Goal: Task Accomplishment & Management: Use online tool/utility

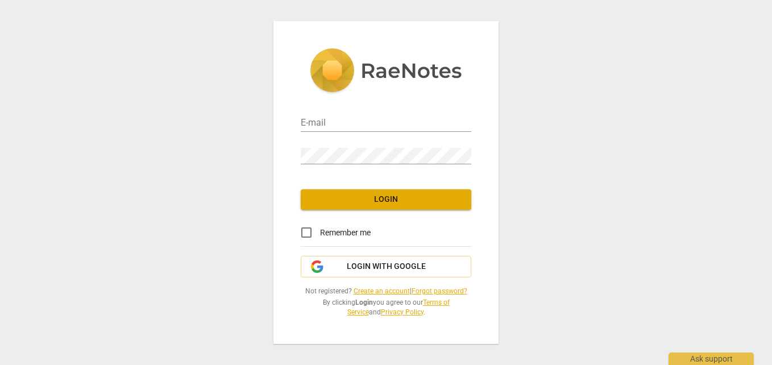
type input "mthunderco@outlook.com"
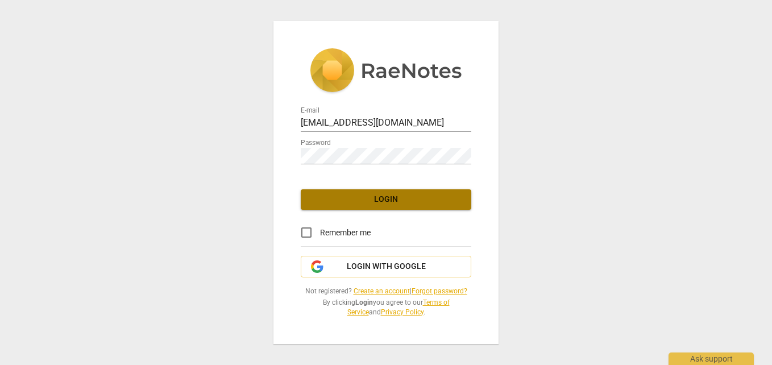
click at [403, 200] on span "Login" at bounding box center [386, 199] width 152 height 11
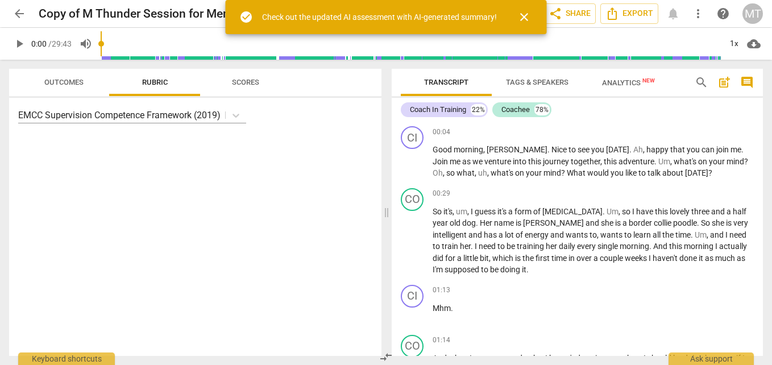
click at [521, 18] on span "close" at bounding box center [524, 17] width 14 height 14
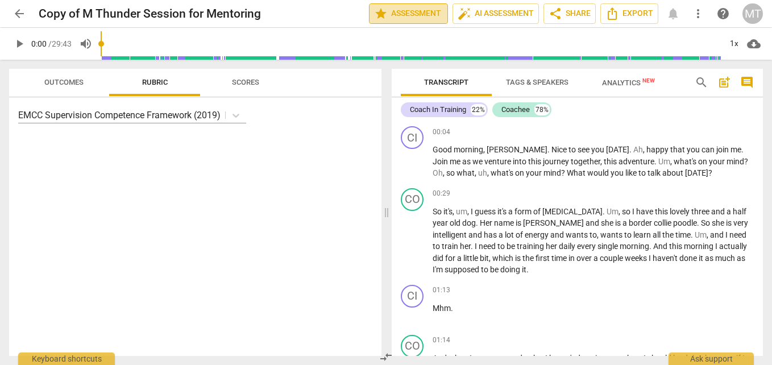
click at [417, 18] on span "star Assessment" at bounding box center [408, 14] width 69 height 14
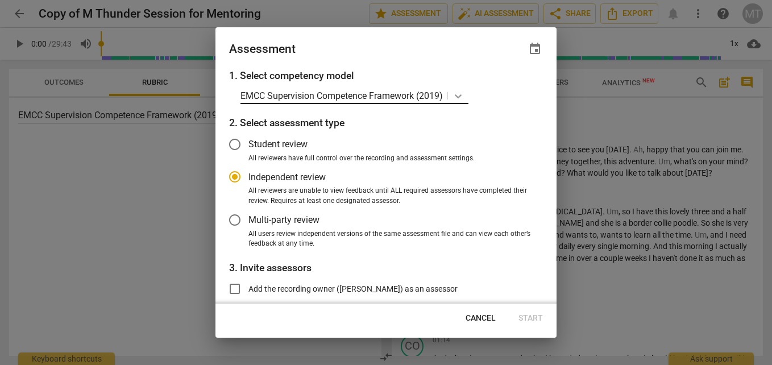
click at [462, 95] on icon at bounding box center [458, 97] width 7 height 4
click at [482, 319] on span "Cancel" at bounding box center [481, 318] width 30 height 11
radio input "false"
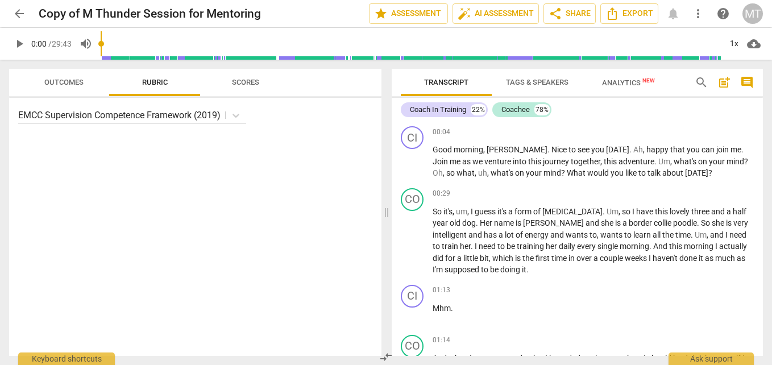
click at [754, 43] on span "cloud_download" at bounding box center [754, 44] width 14 height 14
click at [754, 43] on li "Download audio" at bounding box center [721, 43] width 84 height 27
click at [757, 68] on div "Transcript Tags & Speakers Analytics New search post_add comment Coach In Train…" at bounding box center [579, 212] width 385 height 305
click at [64, 80] on span "Outcomes" at bounding box center [63, 82] width 39 height 9
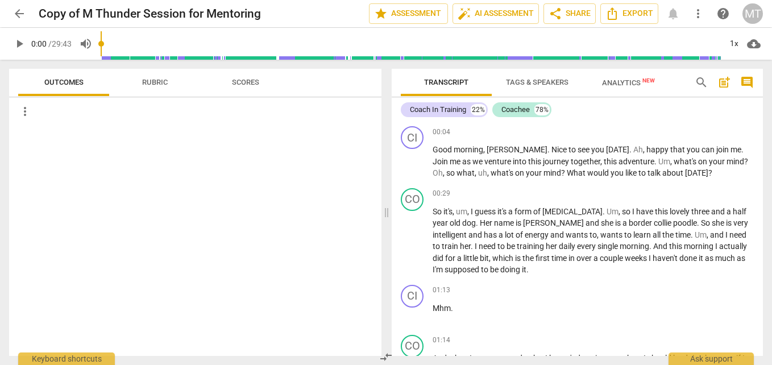
click at [22, 15] on span "arrow_back" at bounding box center [20, 14] width 14 height 14
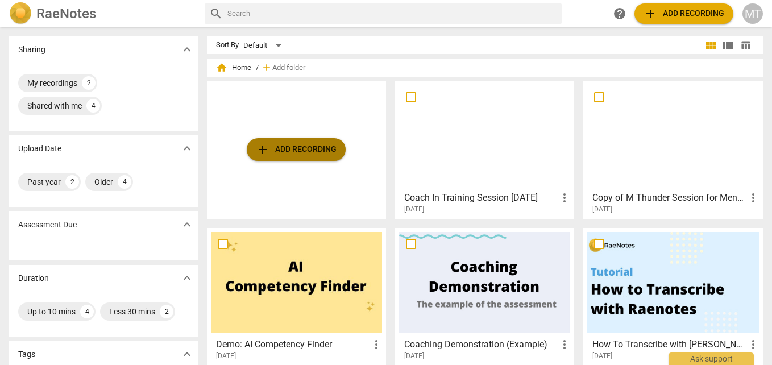
click at [301, 148] on span "add Add recording" at bounding box center [296, 150] width 81 height 14
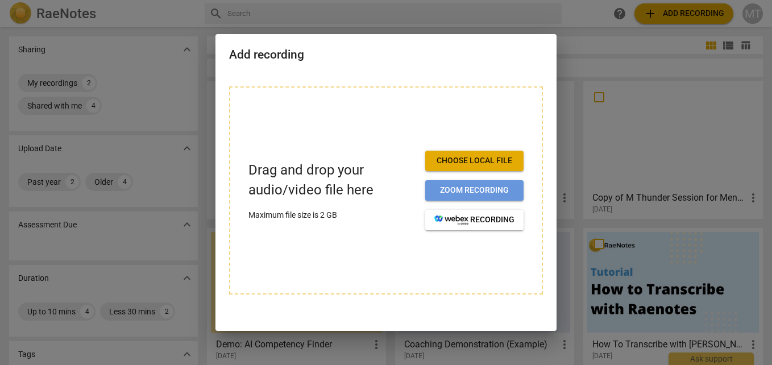
click at [481, 186] on span "Zoom recording" at bounding box center [474, 190] width 80 height 11
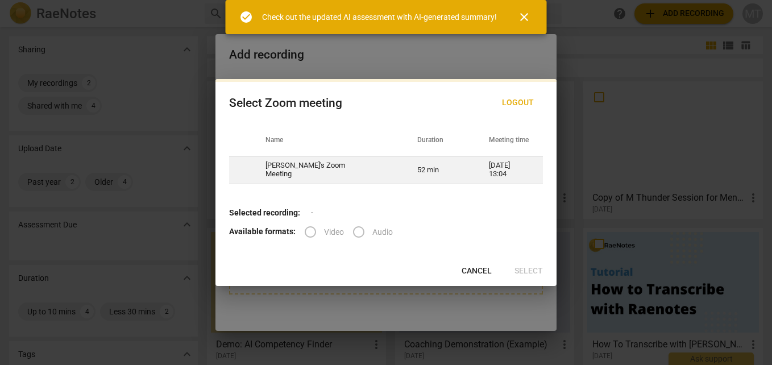
click at [351, 168] on td "[PERSON_NAME]'s Zoom Meeting" at bounding box center [328, 169] width 152 height 27
radio input "true"
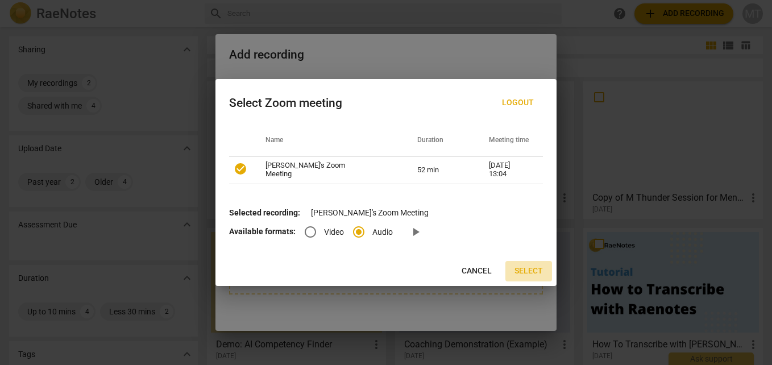
click at [526, 268] on span "Select" at bounding box center [528, 270] width 28 height 11
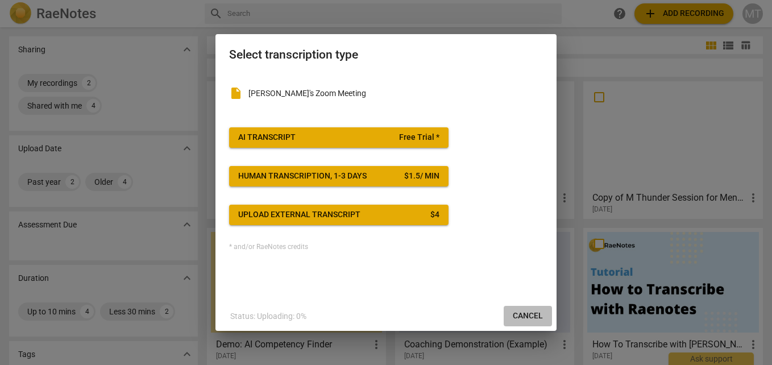
click at [534, 318] on span "Cancel" at bounding box center [528, 315] width 30 height 11
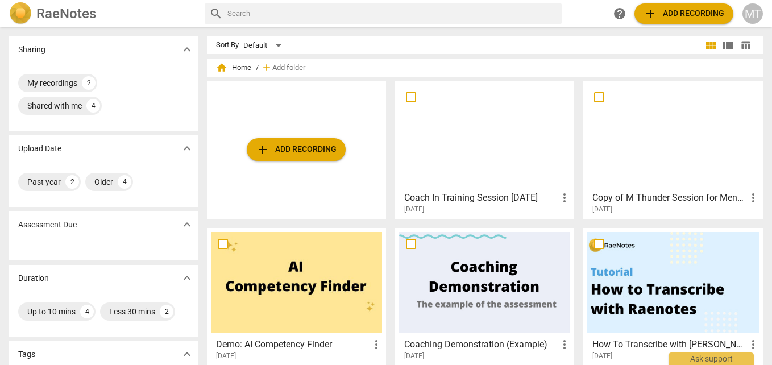
click at [318, 149] on span "add Add recording" at bounding box center [296, 150] width 81 height 14
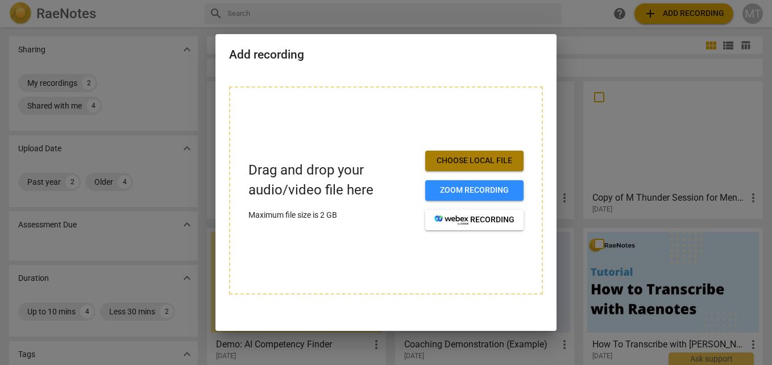
click at [495, 163] on span "Choose local file" at bounding box center [474, 160] width 80 height 11
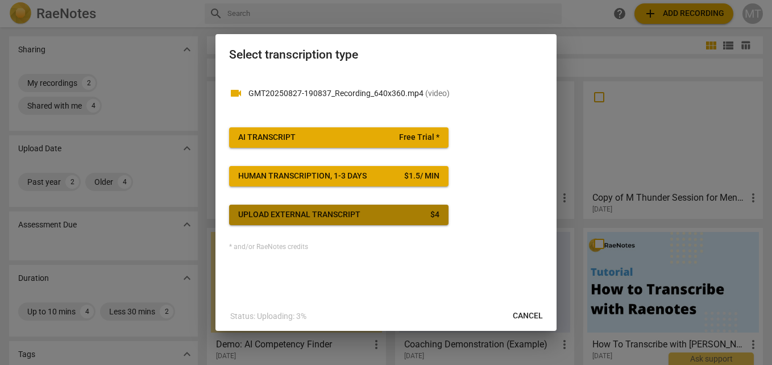
click at [420, 214] on span "Upload external transcript $ 4" at bounding box center [338, 214] width 201 height 11
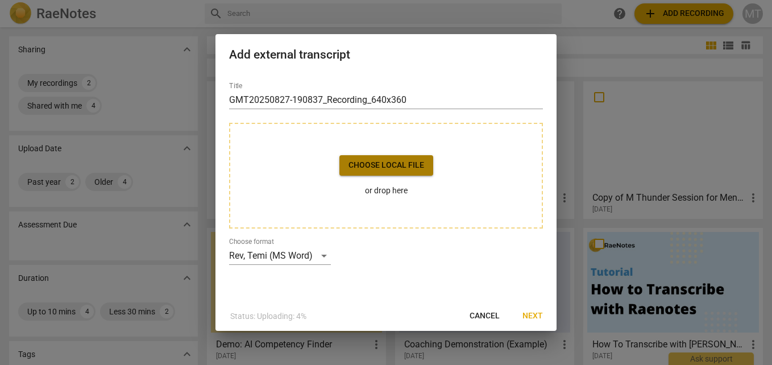
click at [398, 172] on button "Choose local file" at bounding box center [386, 165] width 94 height 20
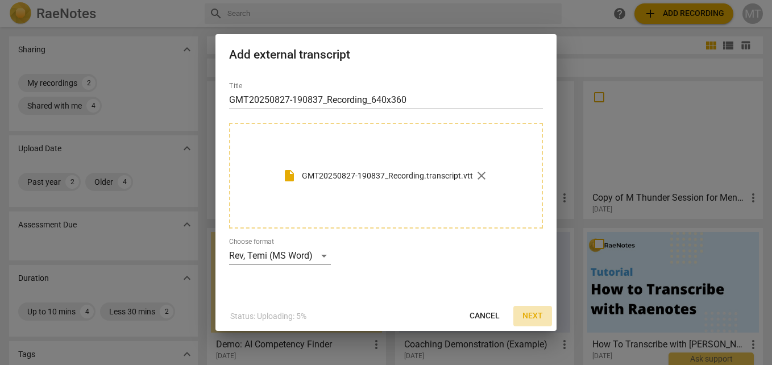
click at [532, 315] on span "Next" at bounding box center [532, 315] width 20 height 11
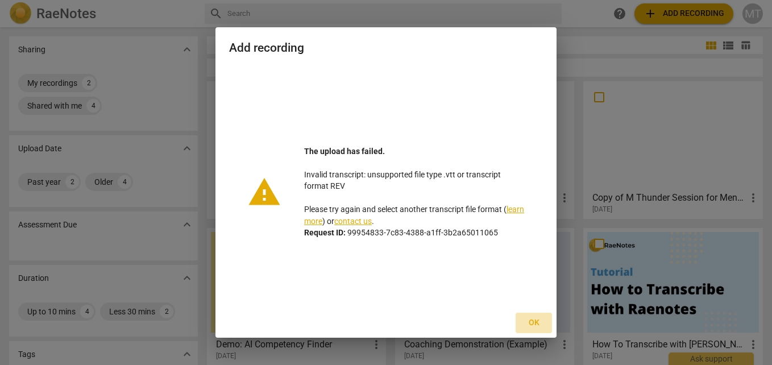
click at [535, 326] on span "Ok" at bounding box center [534, 322] width 18 height 11
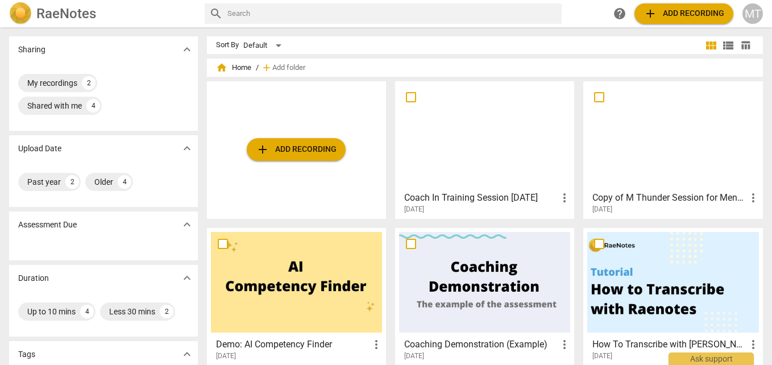
click at [327, 153] on span "add Add recording" at bounding box center [296, 150] width 81 height 14
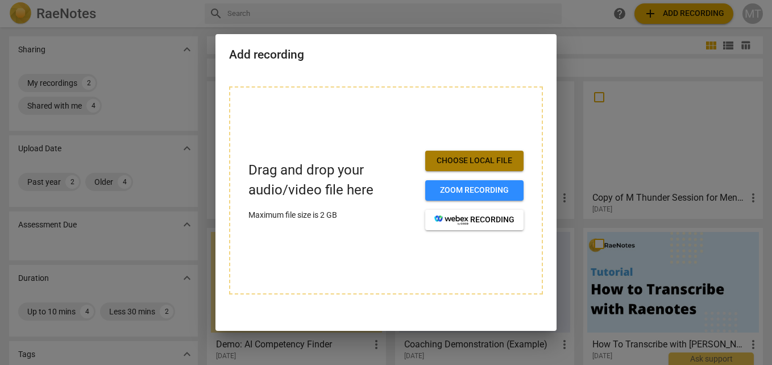
click at [485, 167] on button "Choose local file" at bounding box center [474, 161] width 98 height 20
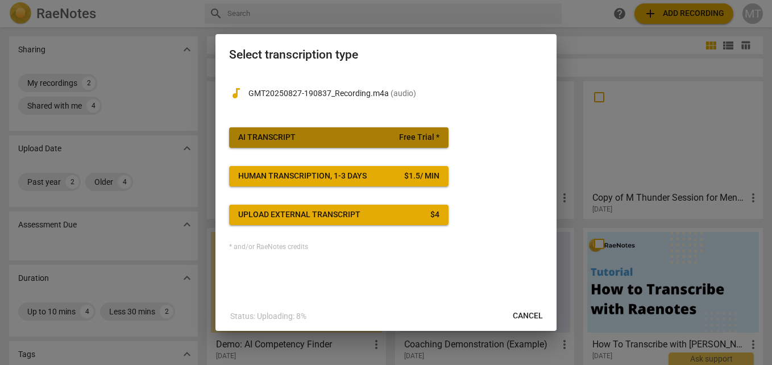
click at [382, 139] on span "AI Transcript Free Trial *" at bounding box center [338, 137] width 201 height 11
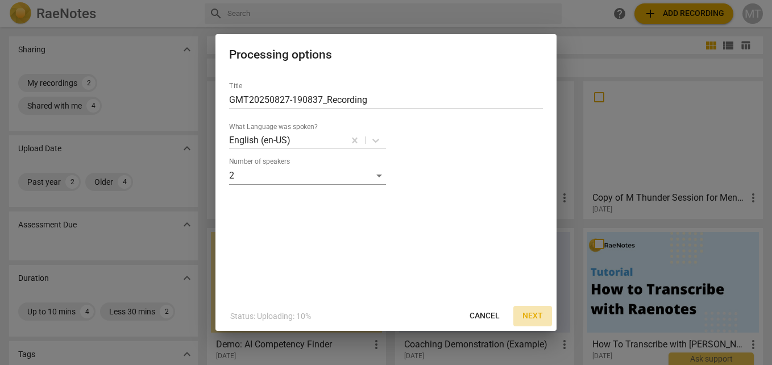
click at [536, 318] on span "Next" at bounding box center [532, 315] width 20 height 11
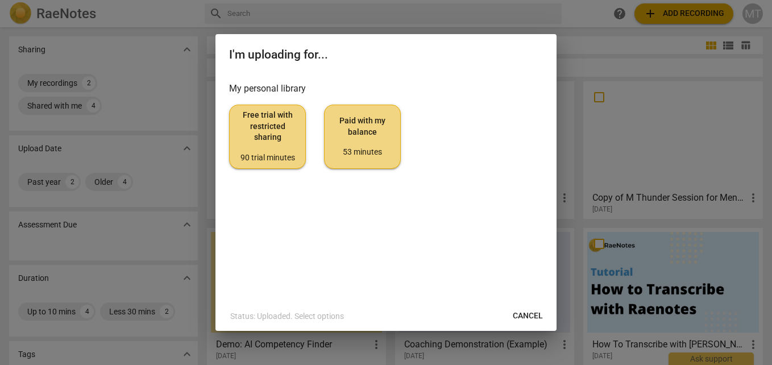
click at [369, 137] on span "Paid with my balance 53 minutes" at bounding box center [362, 136] width 57 height 43
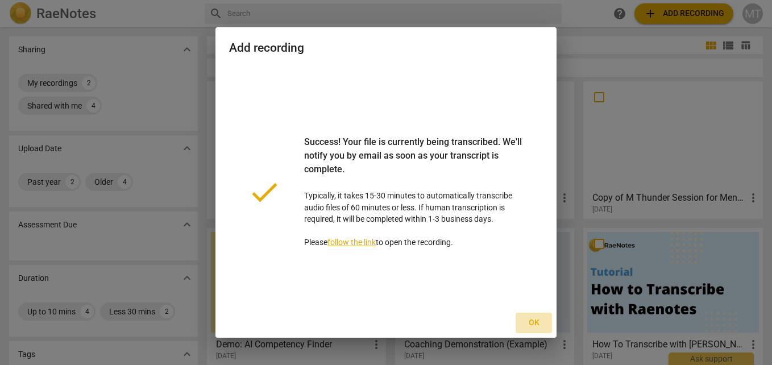
click at [534, 320] on span "Ok" at bounding box center [534, 322] width 18 height 11
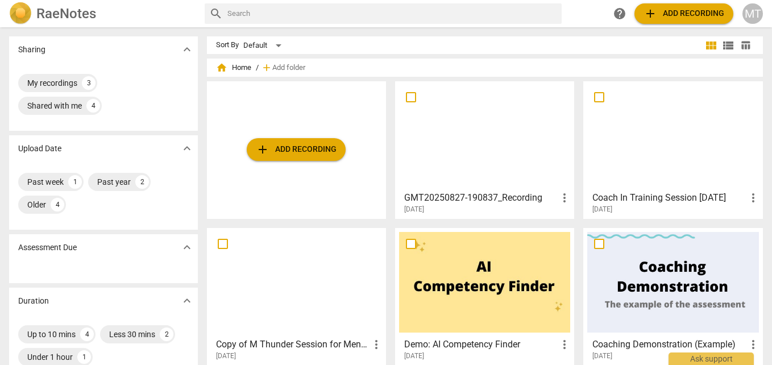
click at [529, 190] on div "GMT20250827-190837_Recording more_vert [DATE]" at bounding box center [485, 200] width 172 height 28
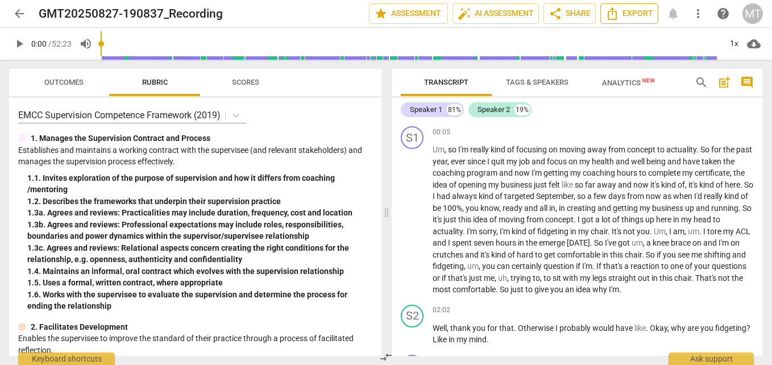
click at [646, 13] on span "Export" at bounding box center [629, 14] width 48 height 14
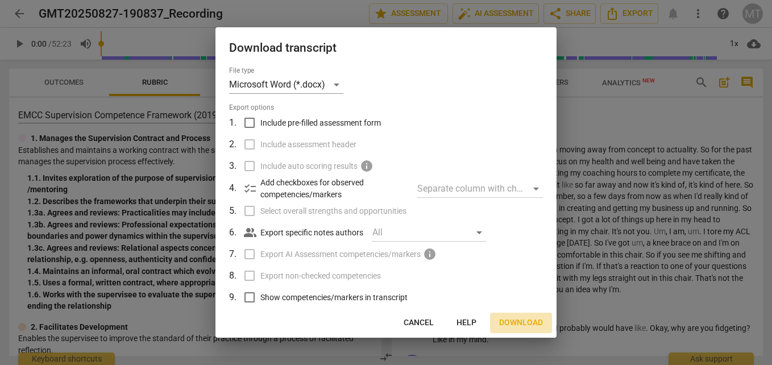
click at [521, 324] on span "Download" at bounding box center [521, 322] width 44 height 11
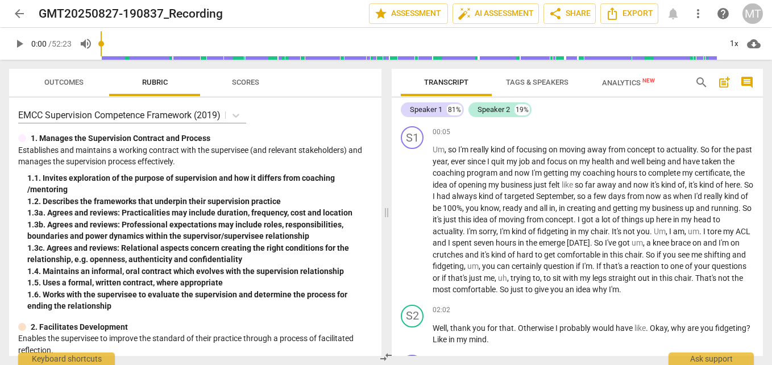
click at [735, 7] on div "arrow_back GMT20250827-190837_Recording edit star Assessment auto_fix_high AI A…" at bounding box center [386, 13] width 754 height 20
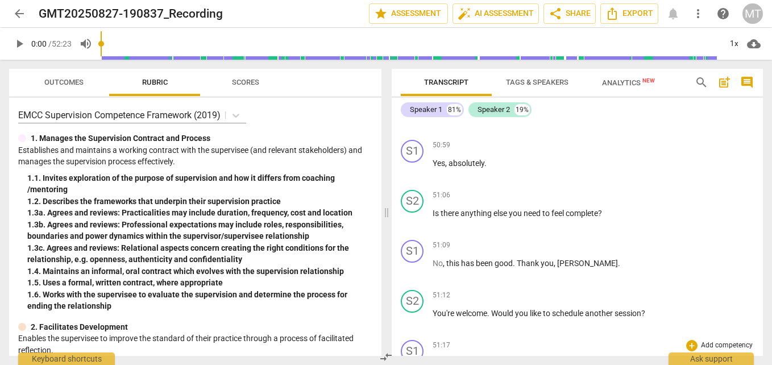
scroll to position [5831, 0]
